Goal: Transaction & Acquisition: Purchase product/service

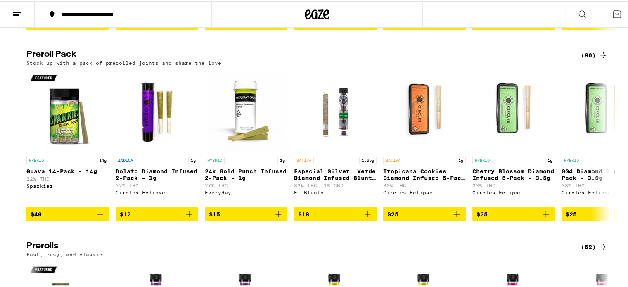
scroll to position [1980, 0]
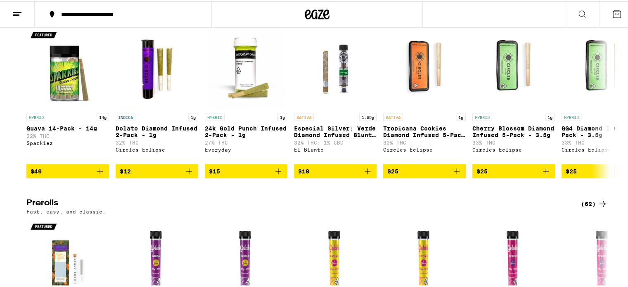
click at [592, 16] on div "(90)" at bounding box center [594, 11] width 27 height 10
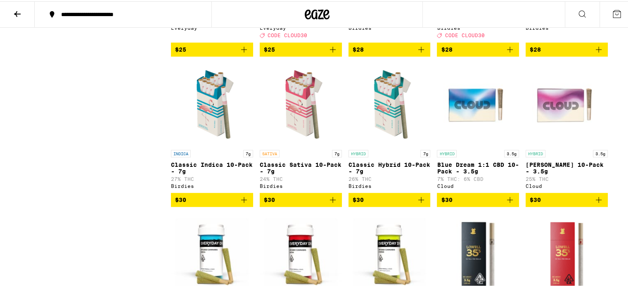
scroll to position [536, 0]
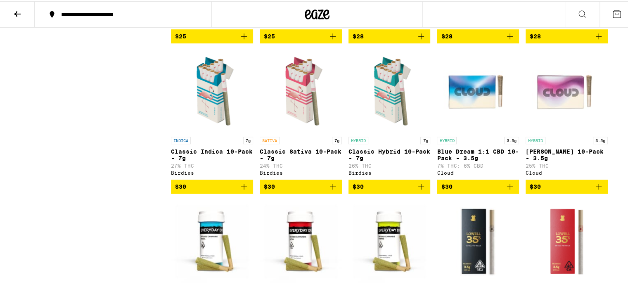
click at [379, 190] on span "$30" at bounding box center [389, 185] width 74 height 10
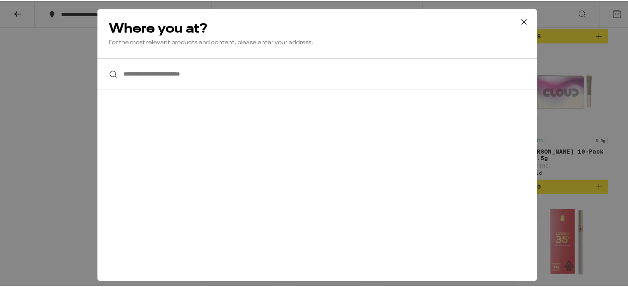
click at [186, 76] on input "**********" at bounding box center [316, 73] width 439 height 32
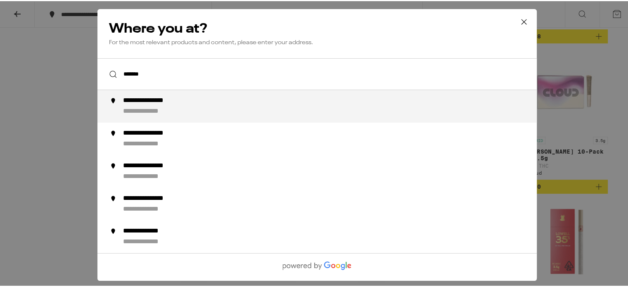
click at [169, 107] on div "**********" at bounding box center [153, 110] width 60 height 9
type input "**********"
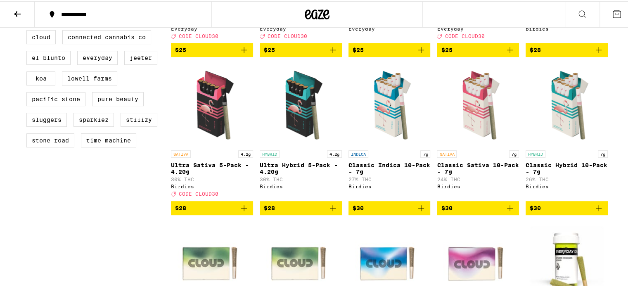
scroll to position [371, 0]
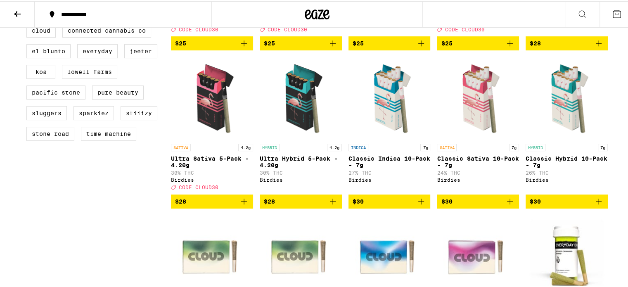
click at [561, 205] on span "$30" at bounding box center [566, 200] width 74 height 10
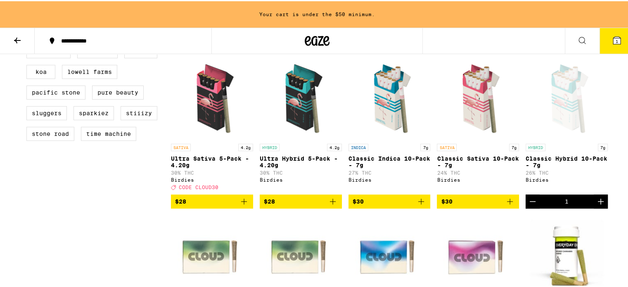
click at [207, 205] on span "$28" at bounding box center [212, 200] width 74 height 10
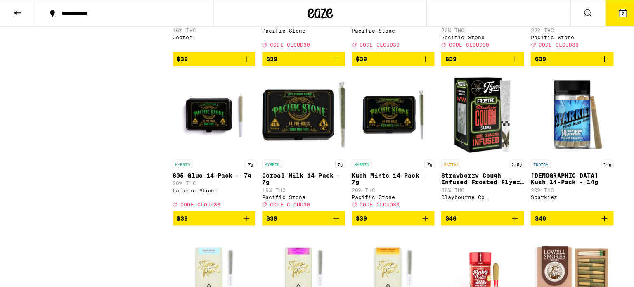
scroll to position [1485, 0]
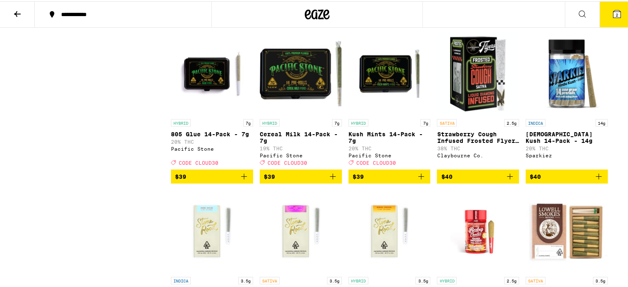
click at [471, 113] on img "Open page for Strawberry Cough Infused Frosted Flyers 5-Pack - 2.5g from Claybo…" at bounding box center [478, 72] width 82 height 83
click at [613, 10] on icon at bounding box center [616, 12] width 7 height 7
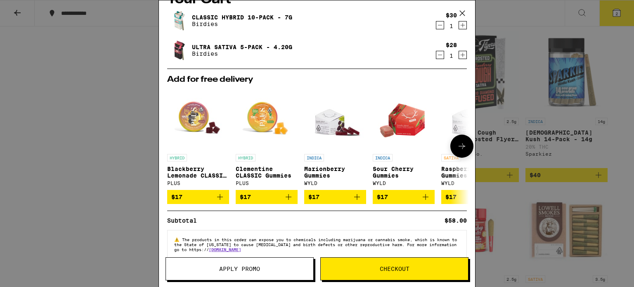
scroll to position [33, 0]
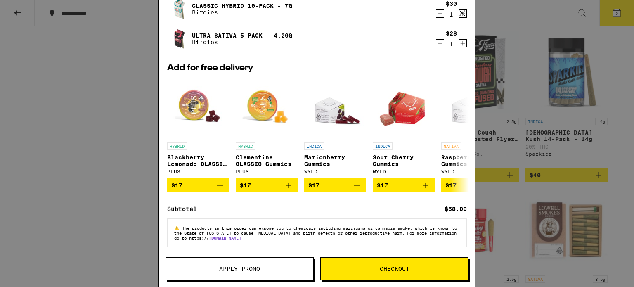
click at [255, 269] on span "Apply Promo" at bounding box center [239, 269] width 41 height 6
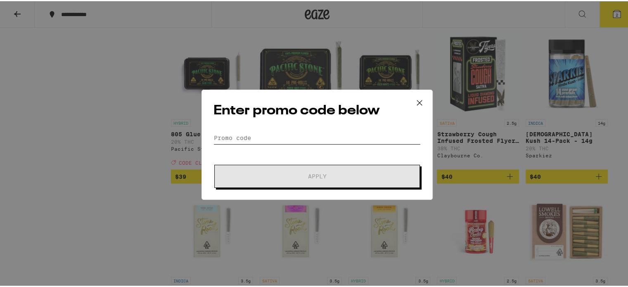
click at [297, 134] on input "Promo Code" at bounding box center [316, 136] width 207 height 12
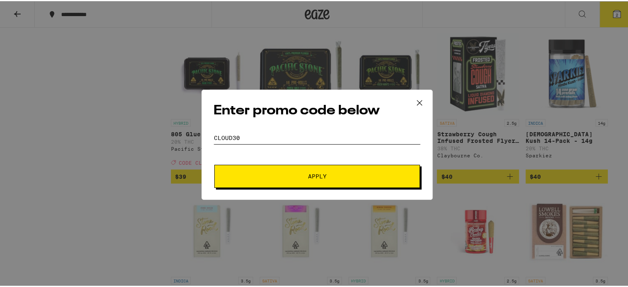
type input "CLOUD30"
click at [346, 178] on button "Apply" at bounding box center [316, 174] width 205 height 23
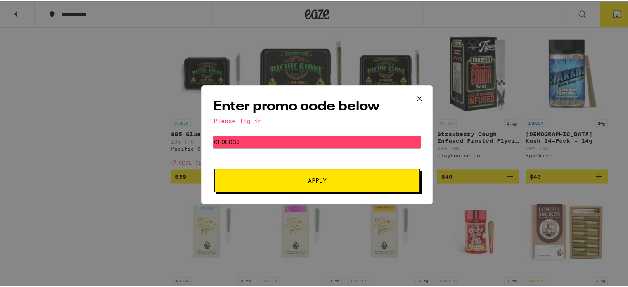
click at [305, 124] on div "Enter promo code below Please log in Promo Code CLOUD30 Apply" at bounding box center [316, 143] width 231 height 118
click at [231, 119] on div "Please log in" at bounding box center [316, 119] width 207 height 7
click at [328, 185] on button "Apply" at bounding box center [316, 179] width 205 height 23
click at [418, 95] on icon at bounding box center [419, 97] width 12 height 12
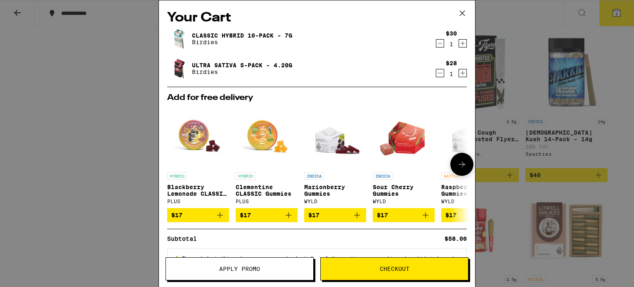
scroll to position [33, 0]
